Goal: Book appointment/travel/reservation

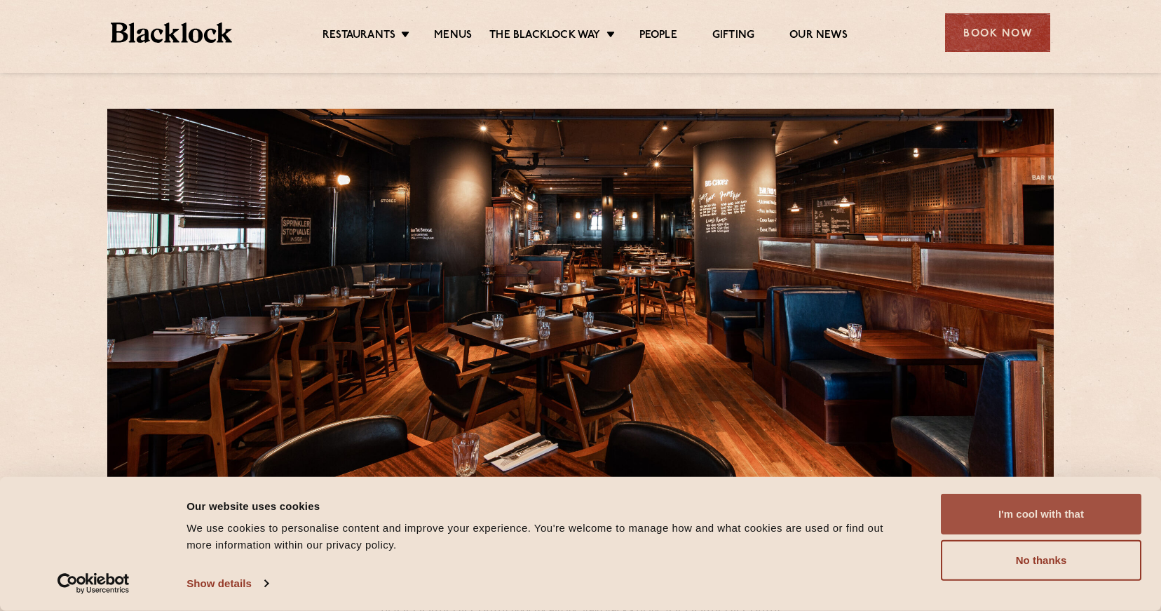
click at [1001, 516] on button "I'm cool with that" at bounding box center [1041, 514] width 201 height 41
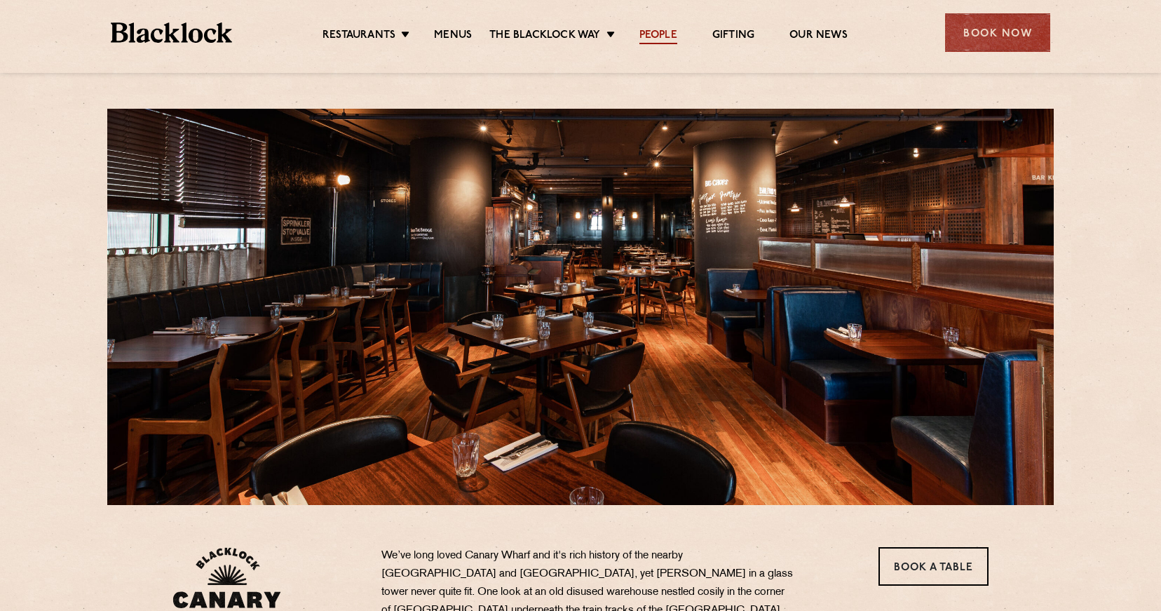
click at [656, 33] on link "People" at bounding box center [659, 36] width 38 height 15
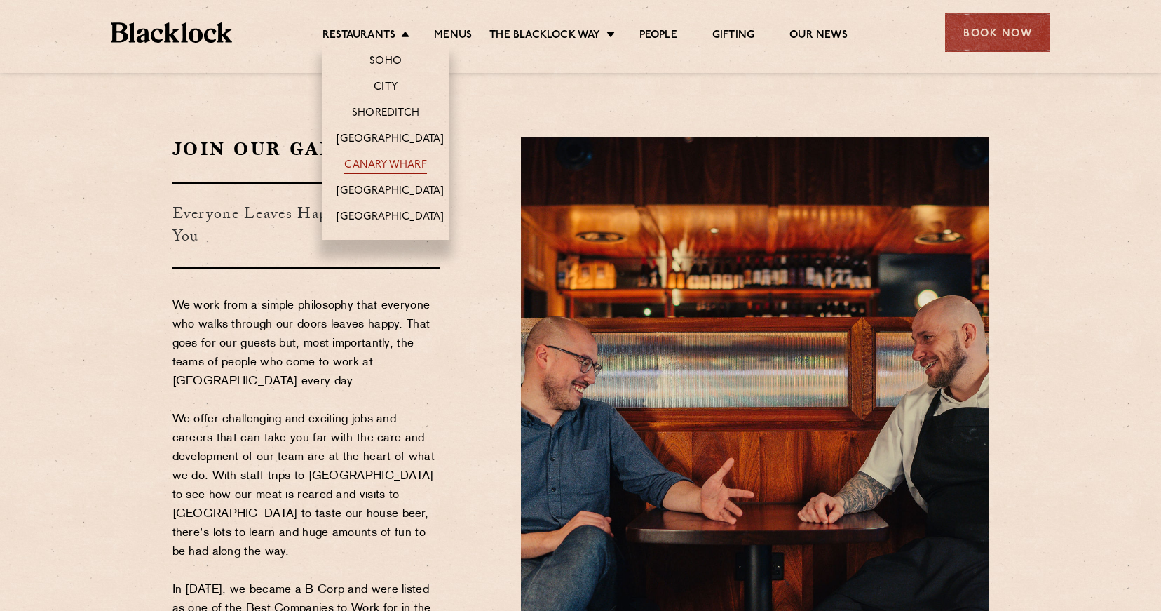
click at [367, 165] on link "Canary Wharf" at bounding box center [385, 165] width 82 height 15
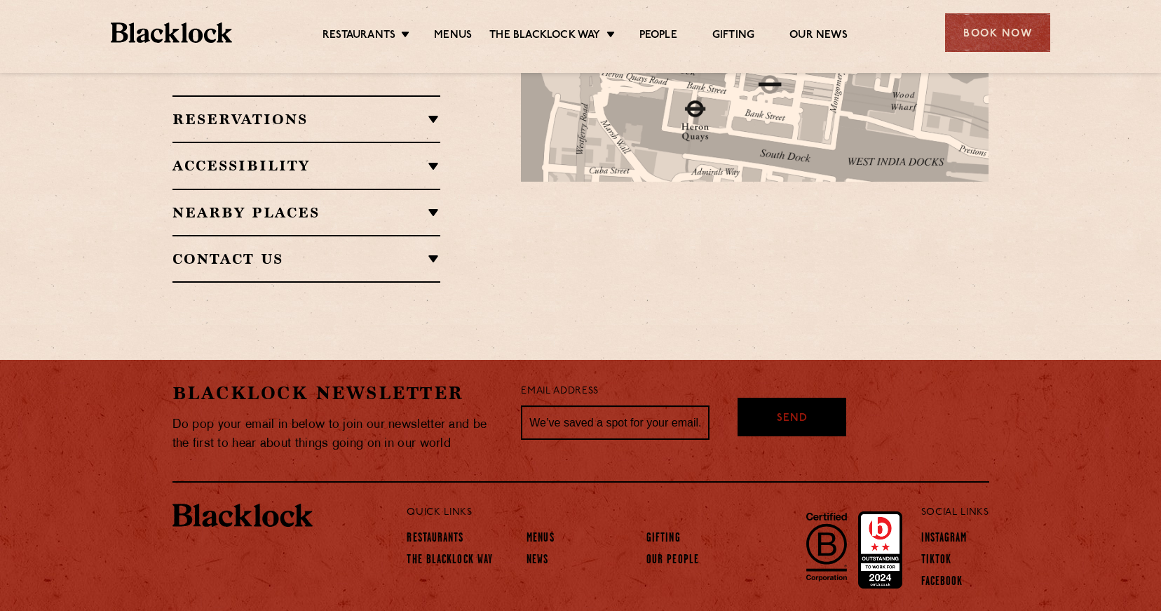
scroll to position [992, 0]
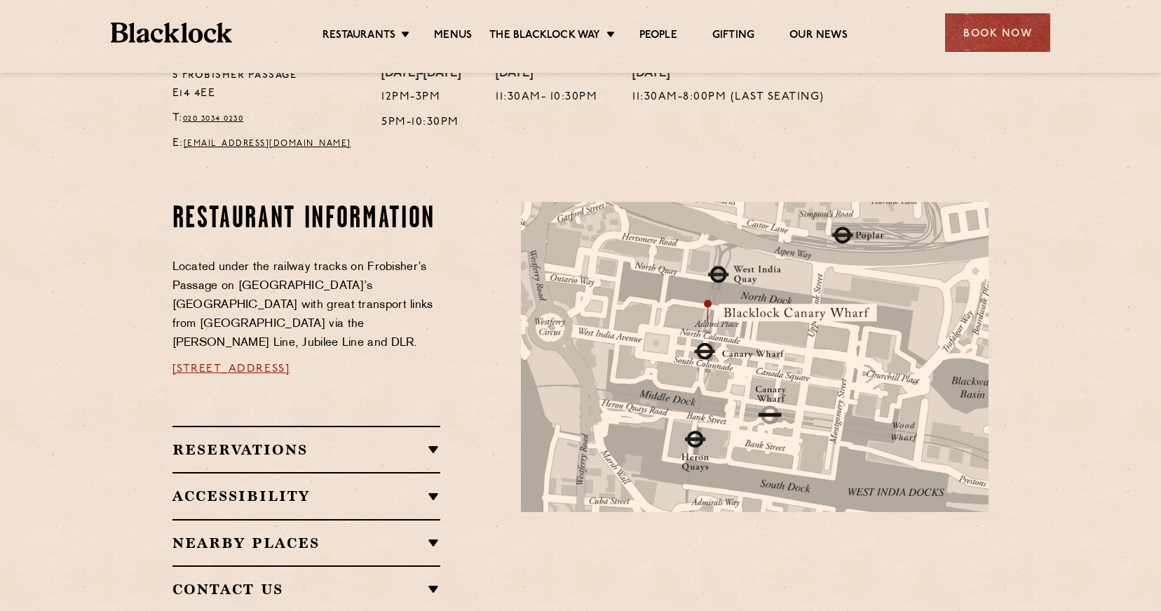
scroll to position [677, 0]
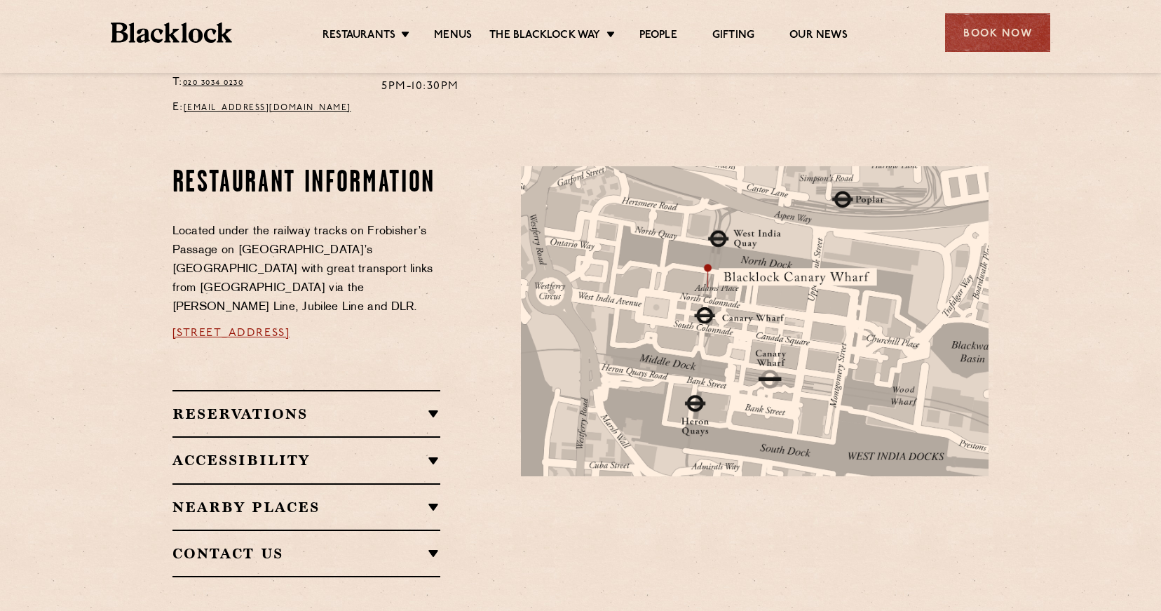
click at [290, 405] on h2 "Reservations" at bounding box center [307, 413] width 269 height 17
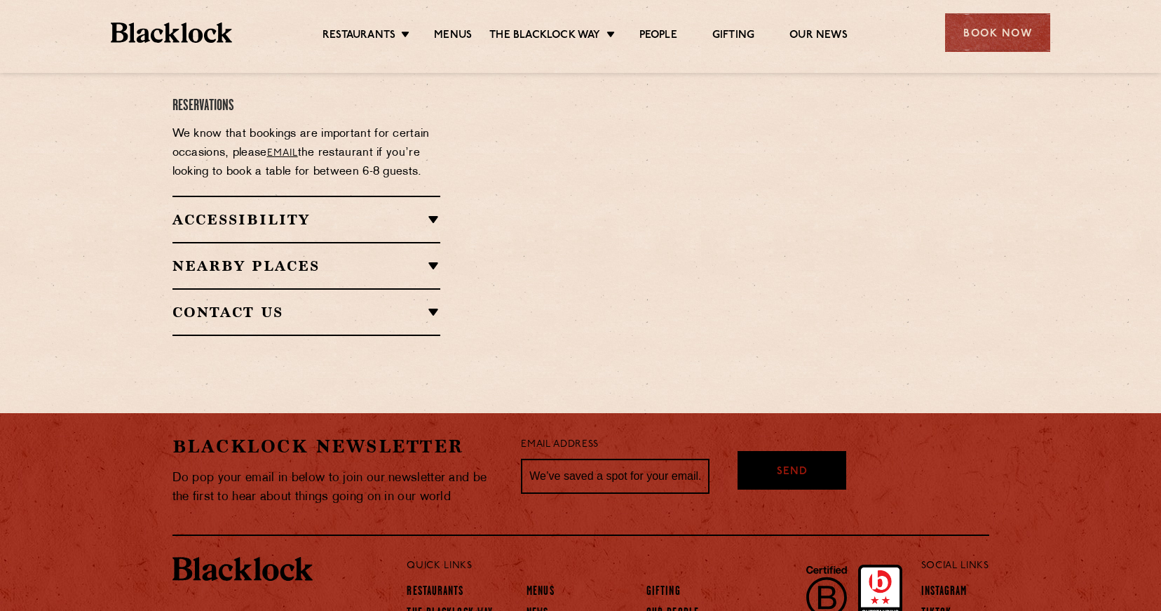
scroll to position [1424, 0]
